Goal: Information Seeking & Learning: Learn about a topic

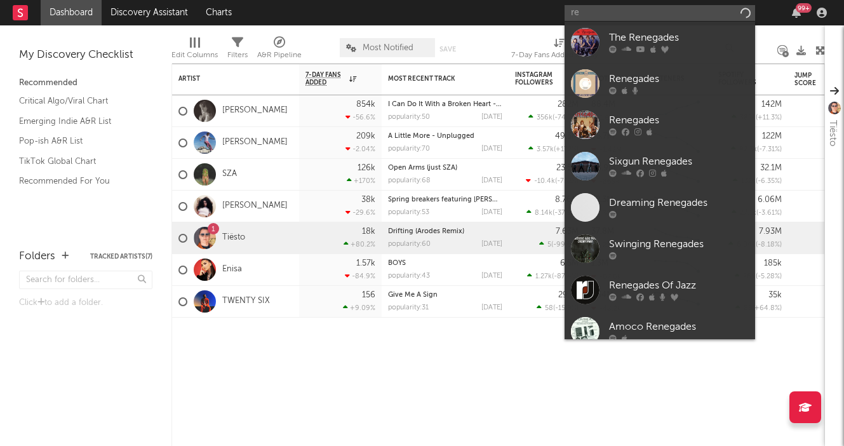
type input "r"
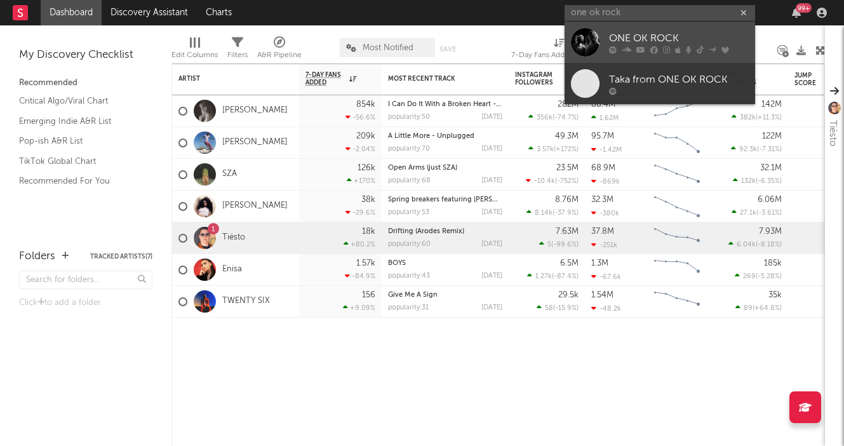
type input "one ok rock"
click at [635, 49] on div at bounding box center [679, 50] width 140 height 8
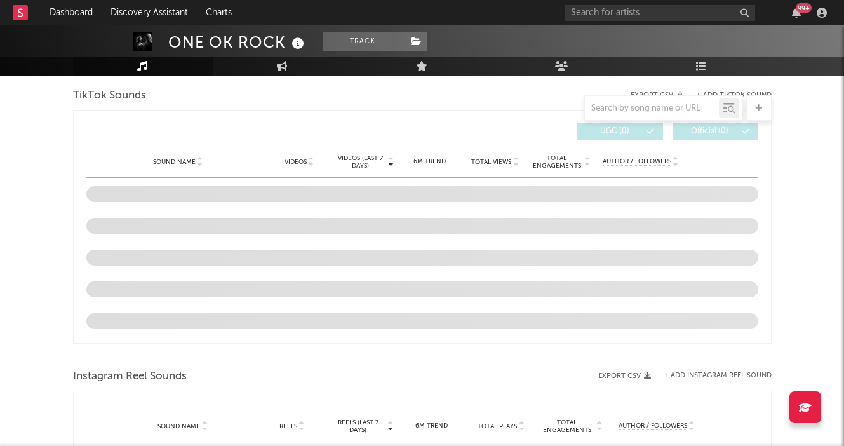
scroll to position [832, 0]
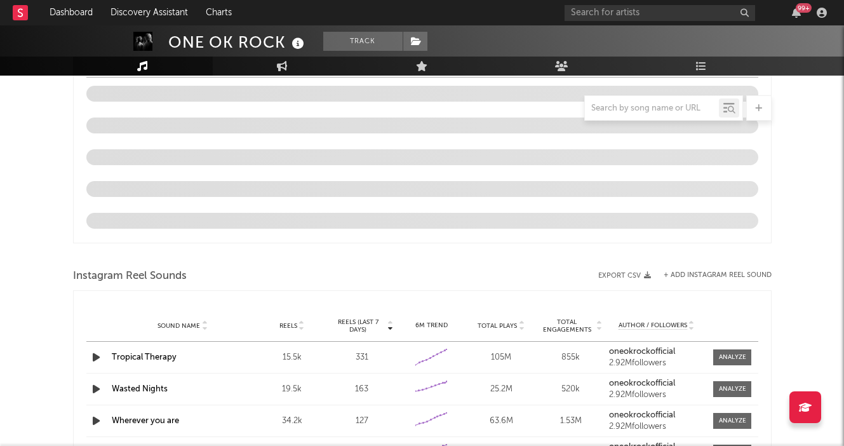
select select "6m"
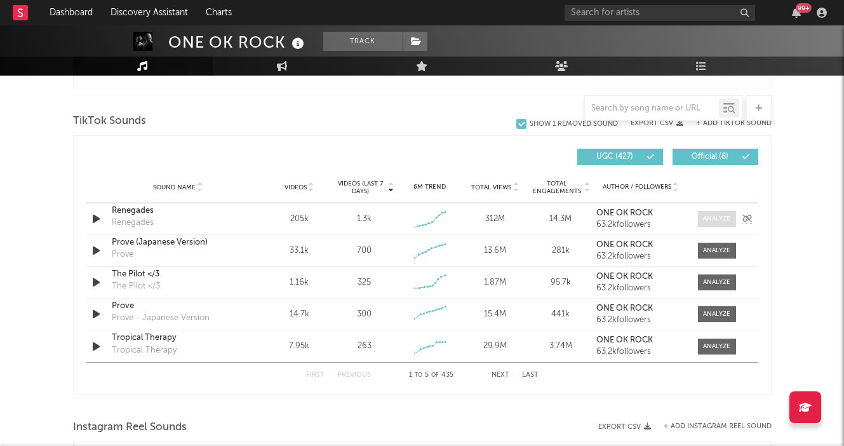
click at [726, 218] on div at bounding box center [716, 219] width 27 height 10
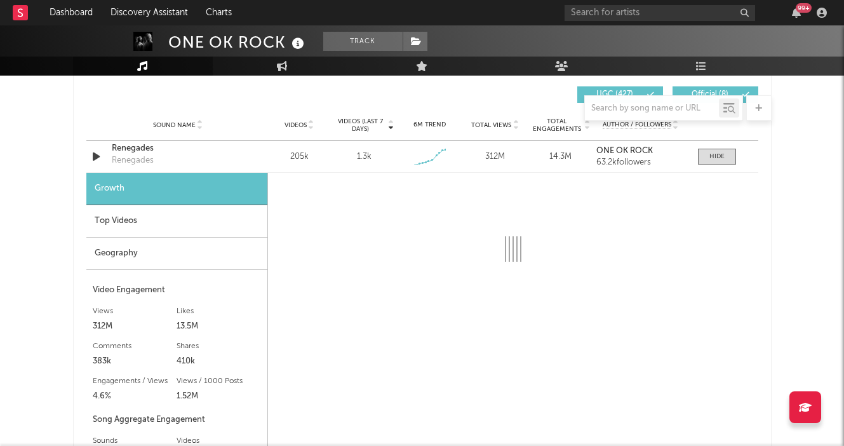
scroll to position [898, 0]
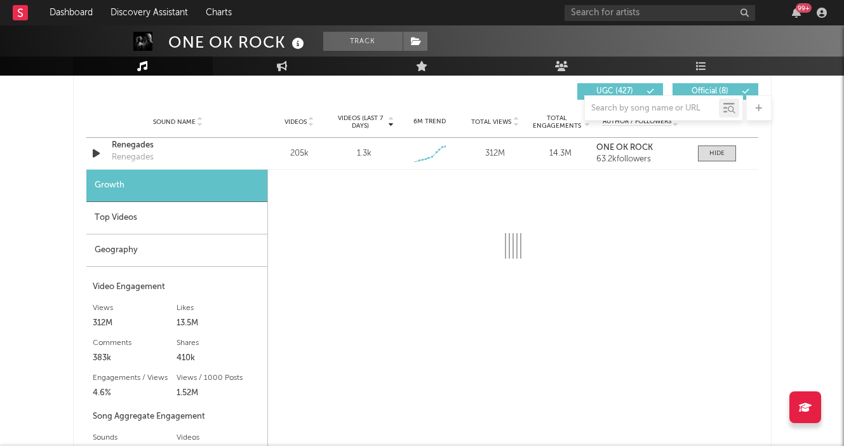
click at [225, 207] on div "Top Videos" at bounding box center [176, 218] width 181 height 32
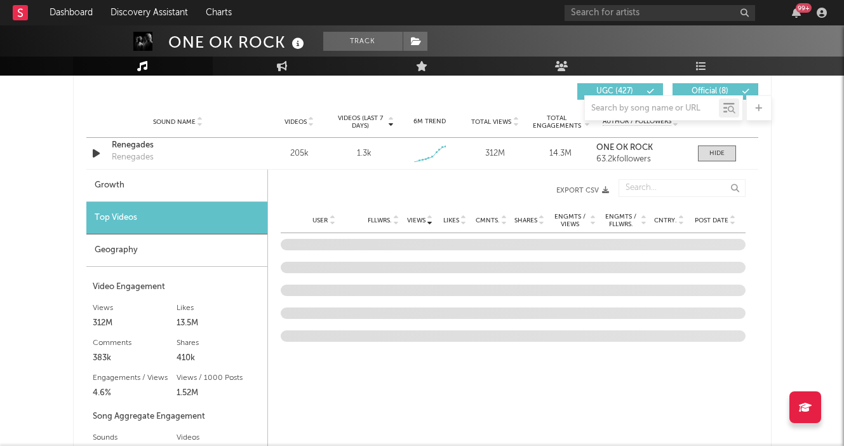
click at [225, 187] on div "Growth" at bounding box center [176, 185] width 181 height 32
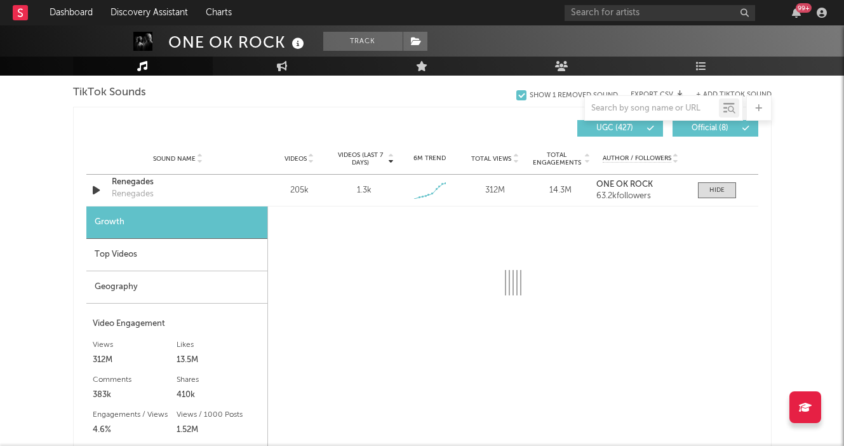
scroll to position [830, 0]
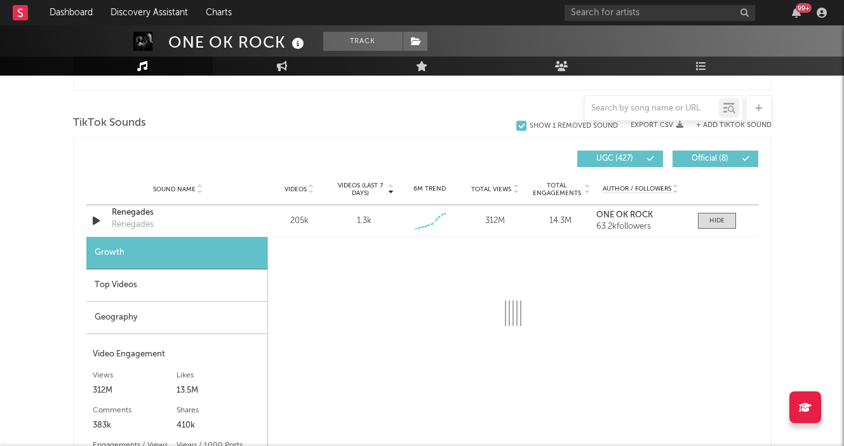
select select "6m"
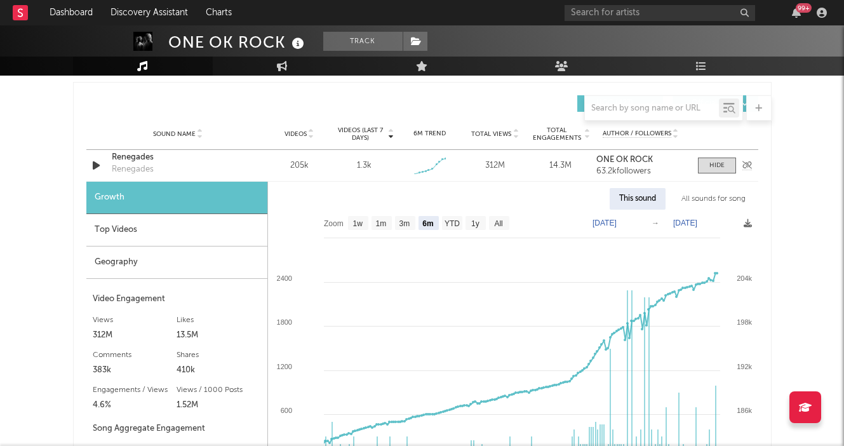
scroll to position [886, 0]
